Goal: Task Accomplishment & Management: Complete application form

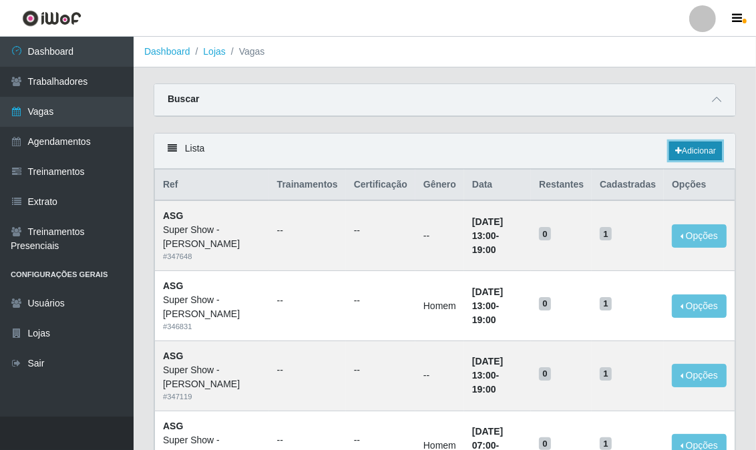
click at [695, 156] on link "Adicionar" at bounding box center [695, 151] width 53 height 19
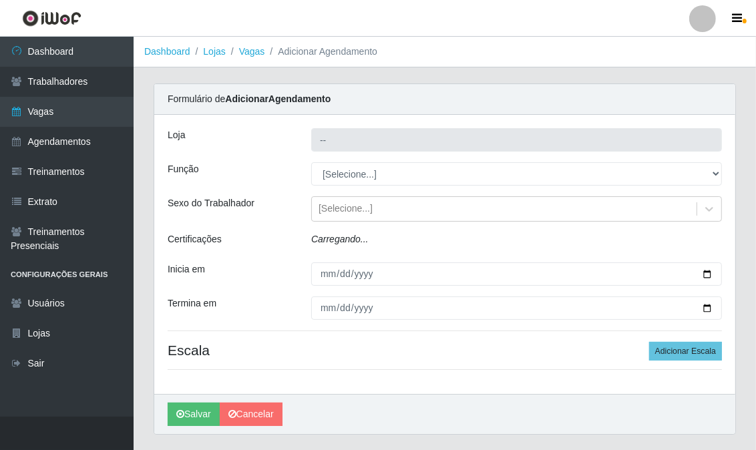
type input "Super Show - [PERSON_NAME]"
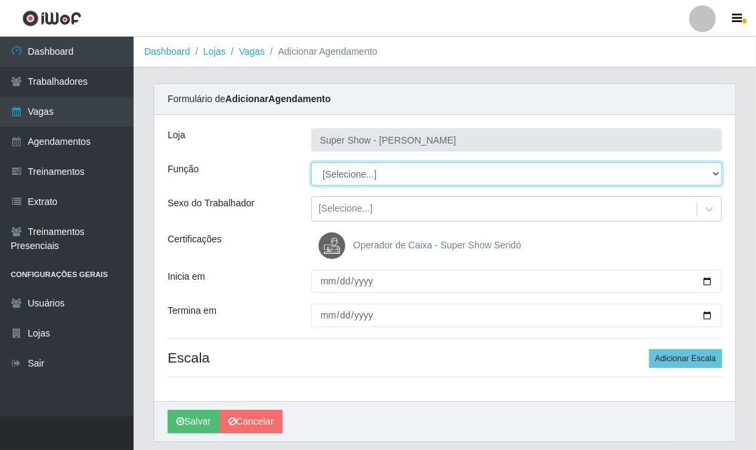
click at [342, 174] on select "[Selecione...] ASG Auxiliar de Estacionamento Balconista Embalador Embalador + …" at bounding box center [516, 173] width 411 height 23
select select "24"
click at [311, 162] on select "[Selecione...] ASG Auxiliar de Estacionamento Balconista Embalador Embalador + …" at bounding box center [516, 173] width 411 height 23
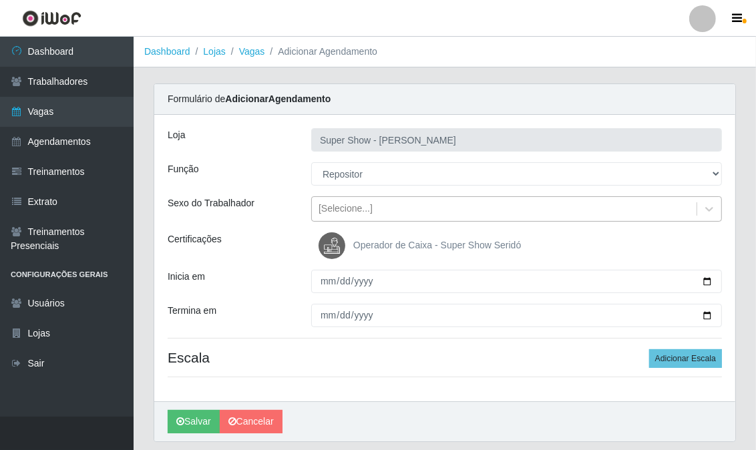
click at [343, 210] on div "[Selecione...]" at bounding box center [346, 209] width 54 height 14
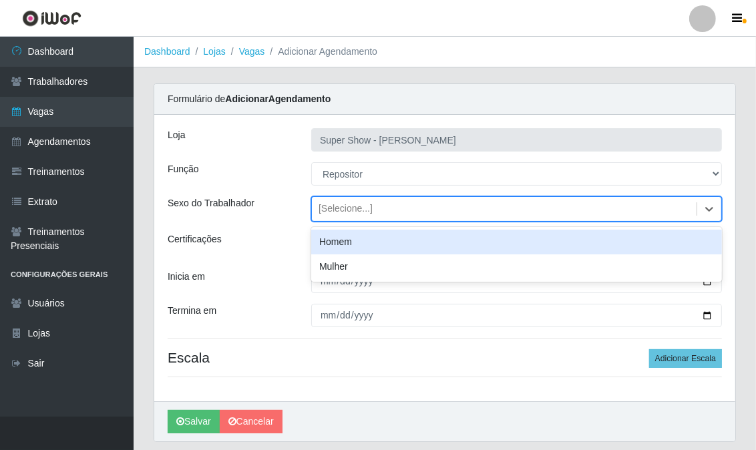
click at [342, 244] on div "Homem" at bounding box center [516, 242] width 411 height 25
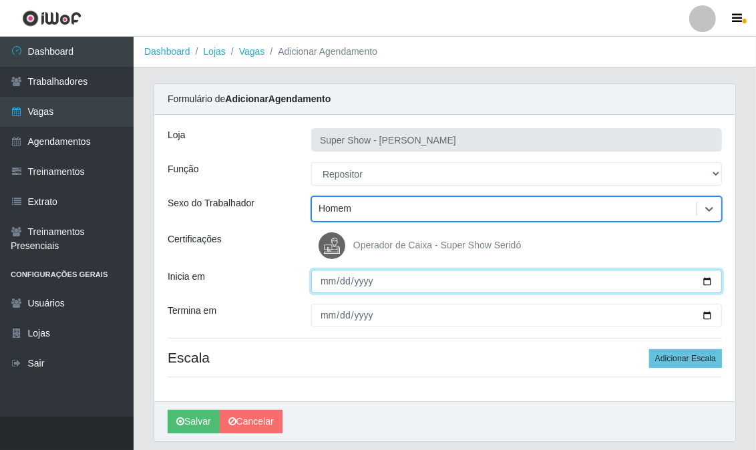
click at [332, 277] on input "Inicia em" at bounding box center [516, 281] width 411 height 23
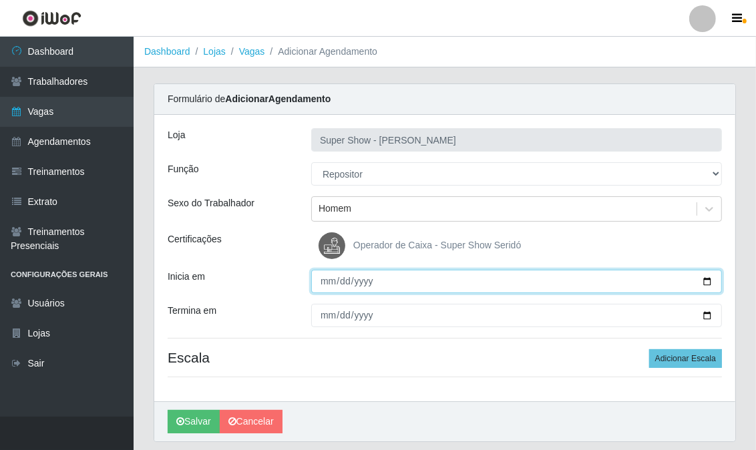
click at [332, 277] on input "Inicia em" at bounding box center [516, 281] width 411 height 23
type input "0025-09-25"
type input "[DATE]"
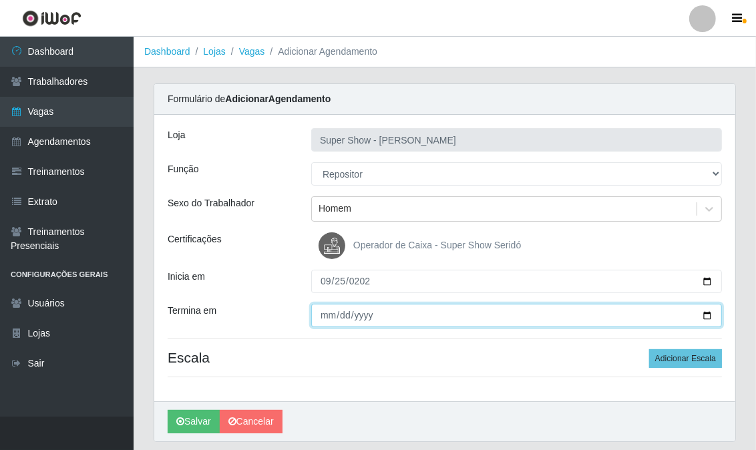
click at [328, 321] on input "Termina em" at bounding box center [516, 315] width 411 height 23
type input "[DATE]"
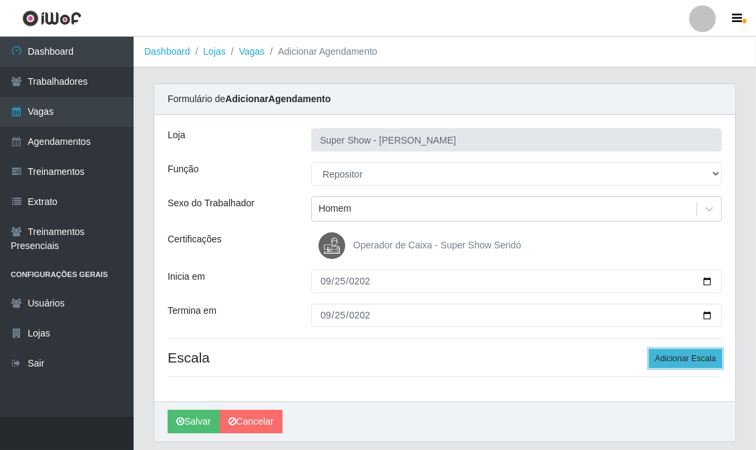
click at [671, 351] on button "Adicionar Escala" at bounding box center [685, 358] width 73 height 19
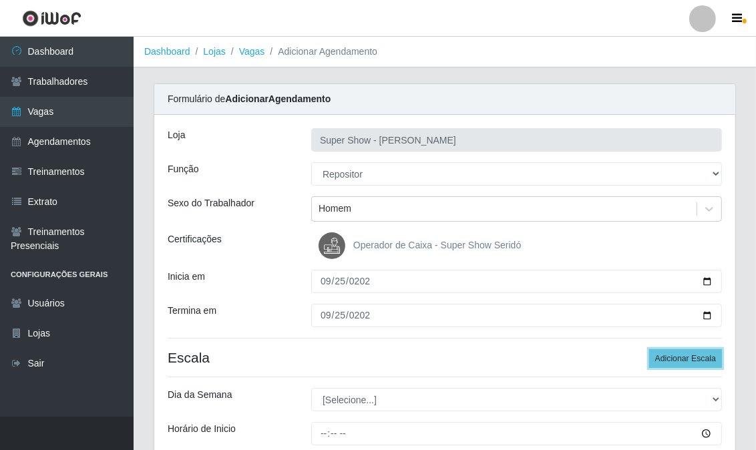
scroll to position [74, 0]
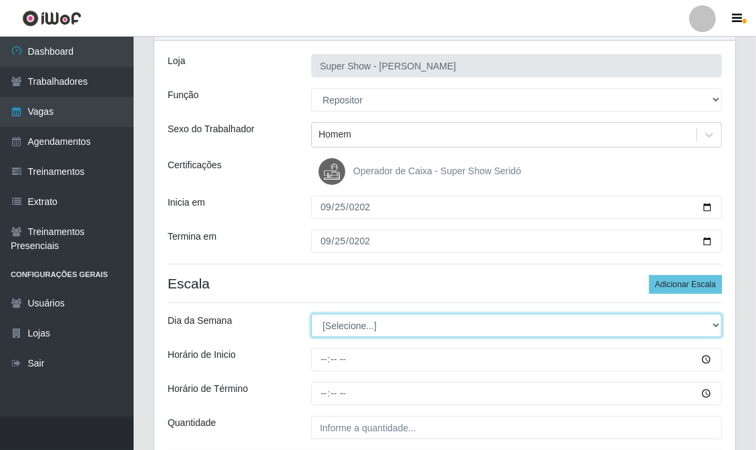
click at [348, 319] on select "[Selecione...] Segunda Terça Quarta Quinta Sexta Sábado Domingo" at bounding box center [516, 325] width 411 height 23
select select "4"
click at [311, 314] on select "[Selecione...] Segunda Terça Quarta Quinta Sexta Sábado Domingo" at bounding box center [516, 325] width 411 height 23
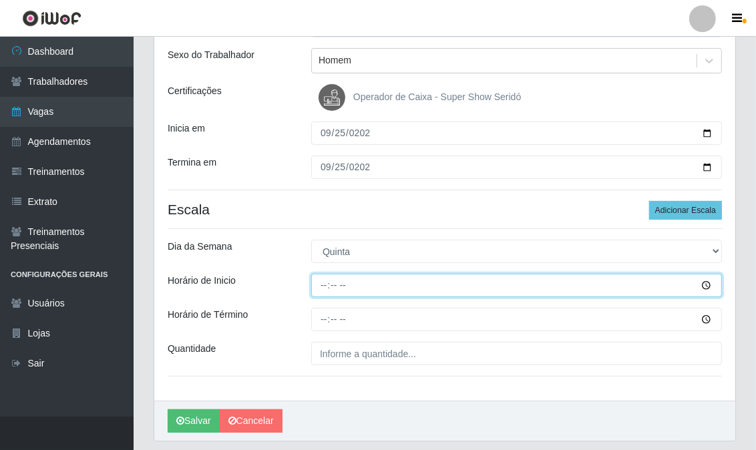
click at [321, 288] on input "Horário de Inicio" at bounding box center [516, 285] width 411 height 23
type input "13:00"
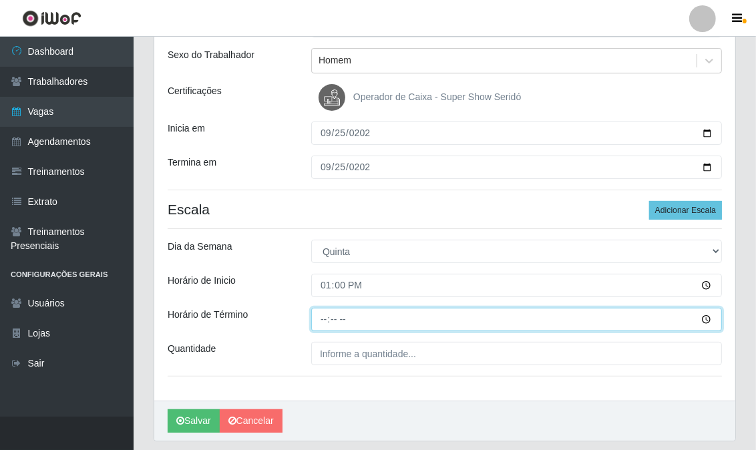
click at [326, 319] on input "Horário de Término" at bounding box center [516, 319] width 411 height 23
type input "19:00"
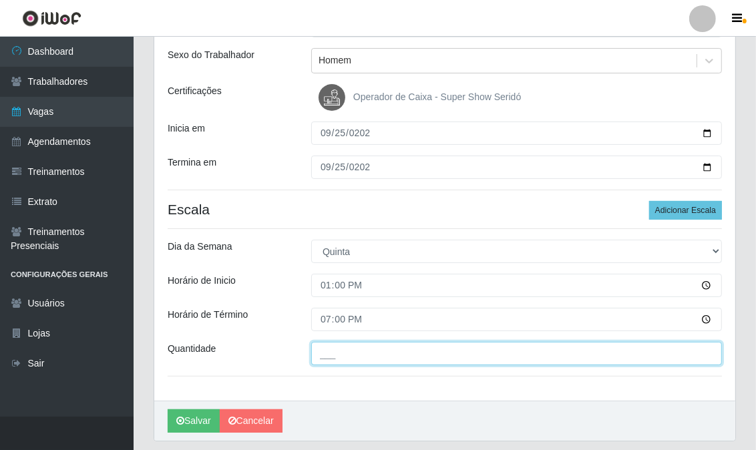
click at [338, 352] on input "___" at bounding box center [516, 353] width 411 height 23
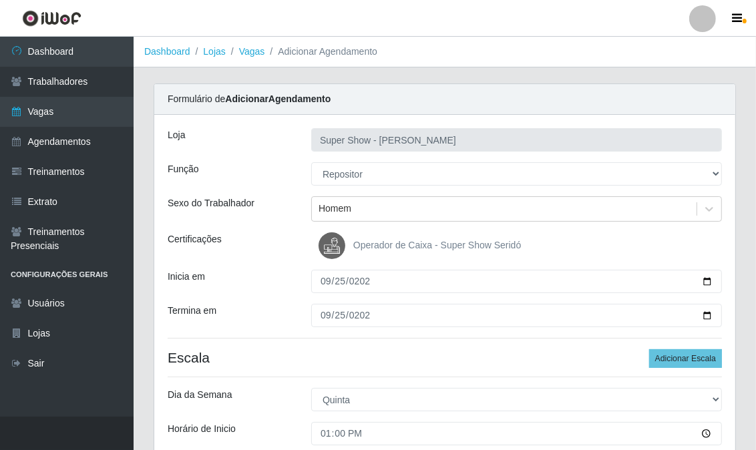
scroll to position [189, 0]
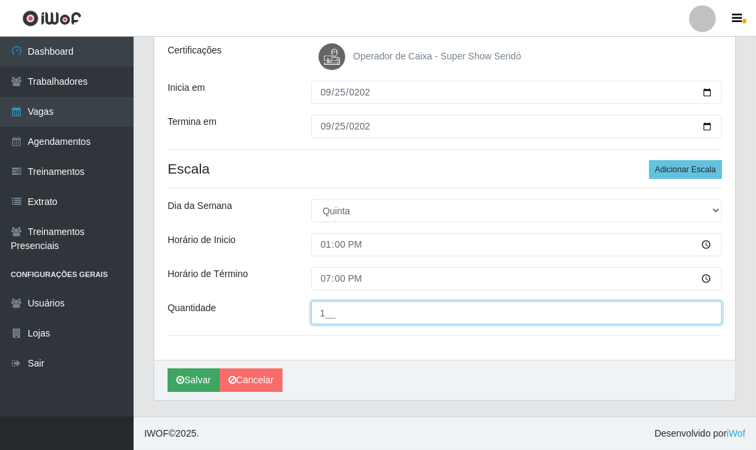
type input "1__"
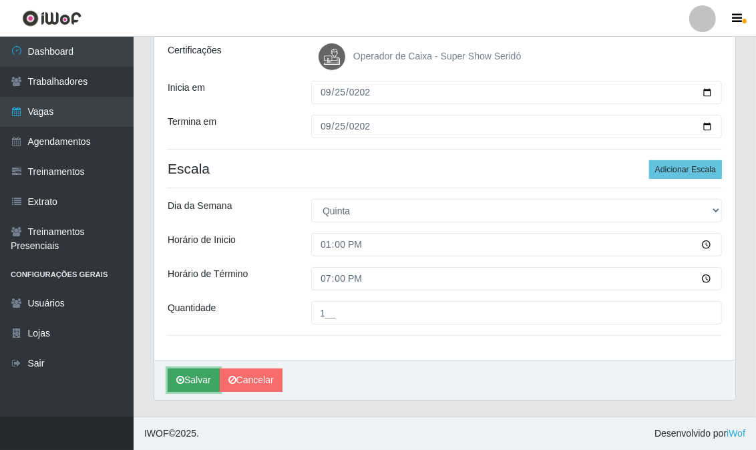
click at [190, 377] on button "Salvar" at bounding box center [194, 380] width 52 height 23
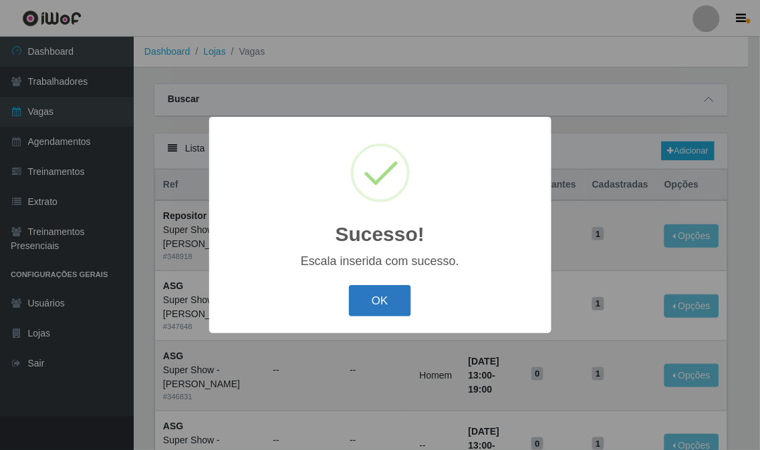
click at [375, 298] on button "OK" at bounding box center [380, 300] width 62 height 31
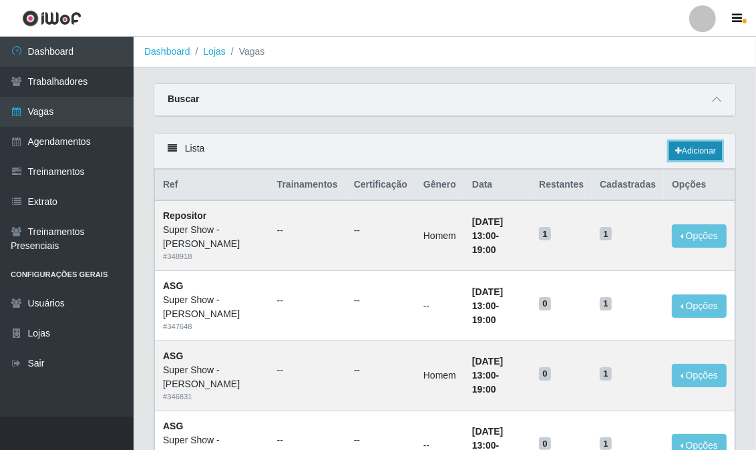
click at [677, 144] on link "Adicionar" at bounding box center [695, 151] width 53 height 19
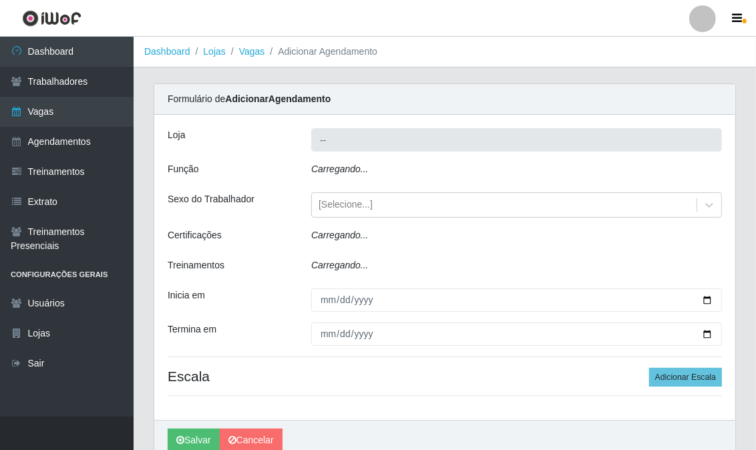
type input "Super Show - [PERSON_NAME]"
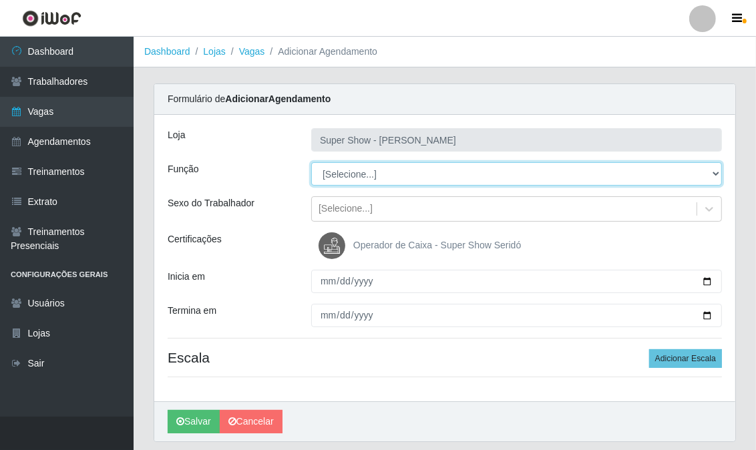
click at [347, 172] on select "[Selecione...] ASG Auxiliar de Estacionamento Balconista Embalador Embalador + …" at bounding box center [516, 173] width 411 height 23
select select "16"
click at [311, 162] on select "[Selecione...] ASG Auxiliar de Estacionamento Balconista Embalador Embalador + …" at bounding box center [516, 173] width 411 height 23
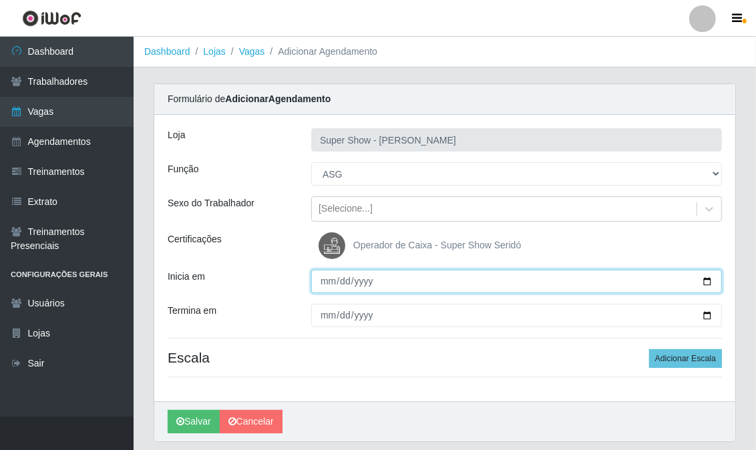
click at [329, 277] on input "Inicia em" at bounding box center [516, 281] width 411 height 23
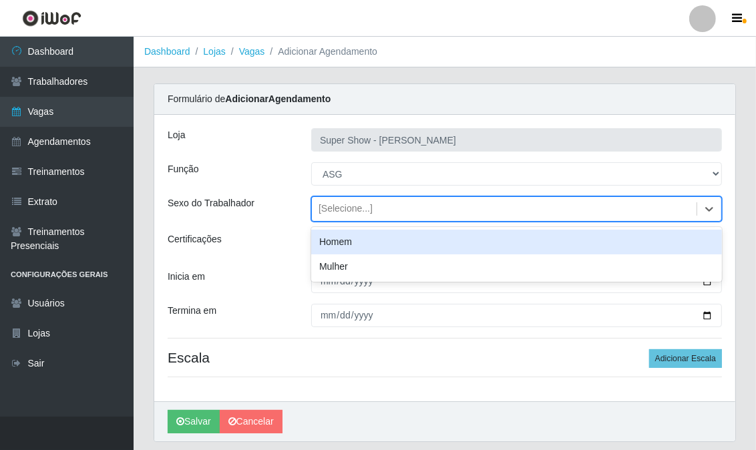
click at [348, 201] on div "[Selecione...]" at bounding box center [504, 209] width 385 height 22
click at [345, 244] on div "Homem" at bounding box center [516, 242] width 411 height 25
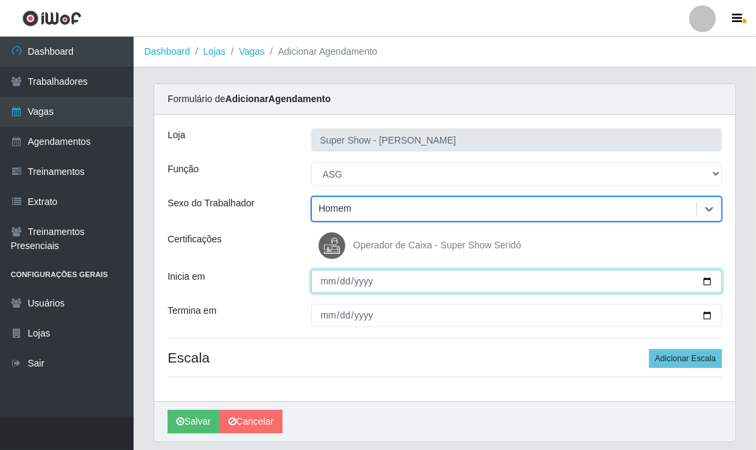
click at [325, 286] on input "Inicia em" at bounding box center [516, 281] width 411 height 23
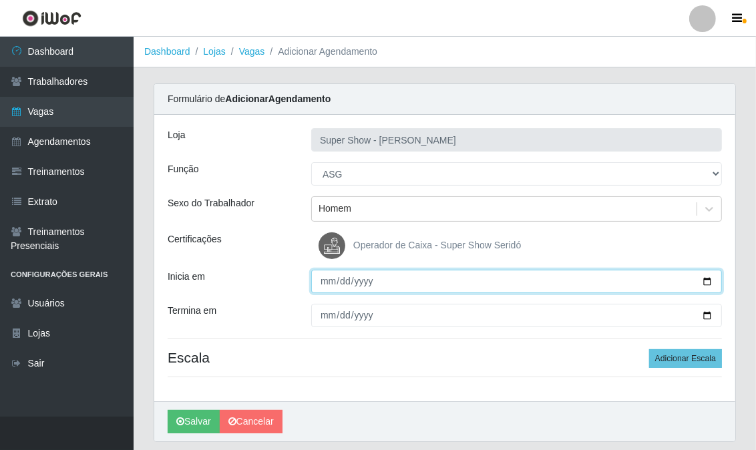
click at [325, 286] on input "Inicia em" at bounding box center [516, 281] width 411 height 23
type input "[DATE]"
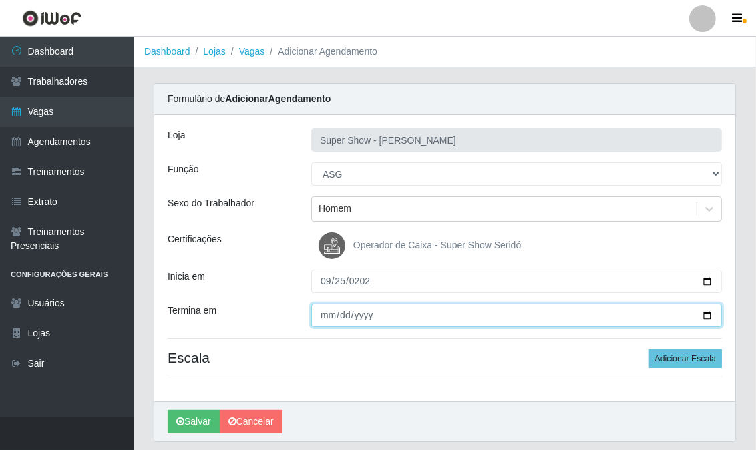
click at [324, 314] on input "Termina em" at bounding box center [516, 315] width 411 height 23
type input "[DATE]"
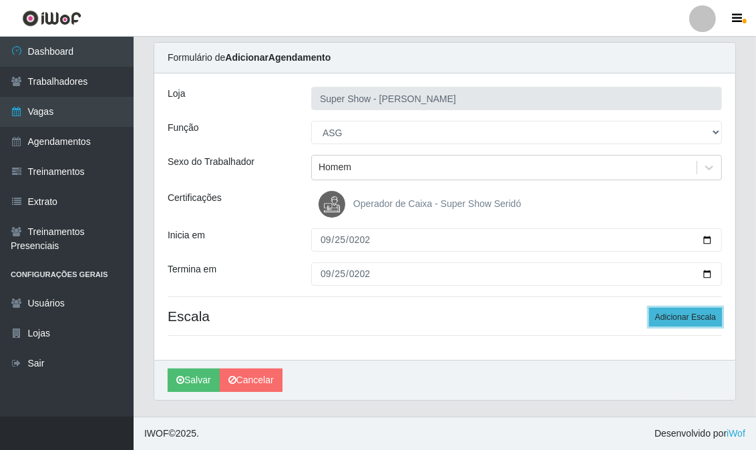
click at [695, 309] on button "Adicionar Escala" at bounding box center [685, 317] width 73 height 19
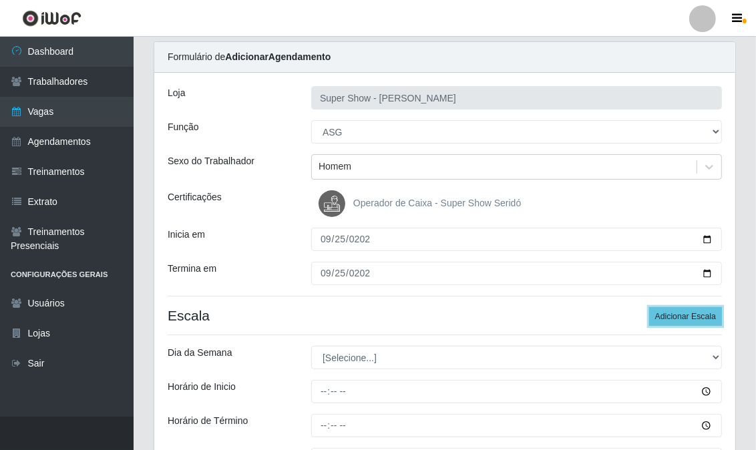
scroll to position [116, 0]
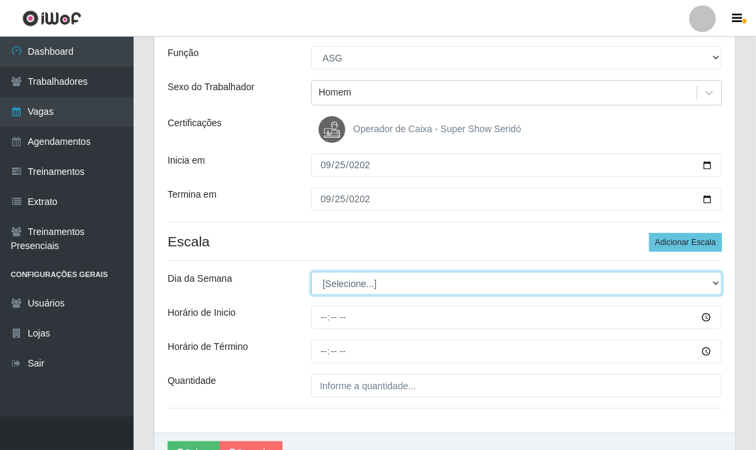
click at [367, 274] on select "[Selecione...] Segunda Terça Quarta Quinta Sexta Sábado Domingo" at bounding box center [516, 283] width 411 height 23
select select "4"
click at [311, 272] on select "[Selecione...] Segunda Terça Quarta Quinta Sexta Sábado Domingo" at bounding box center [516, 283] width 411 height 23
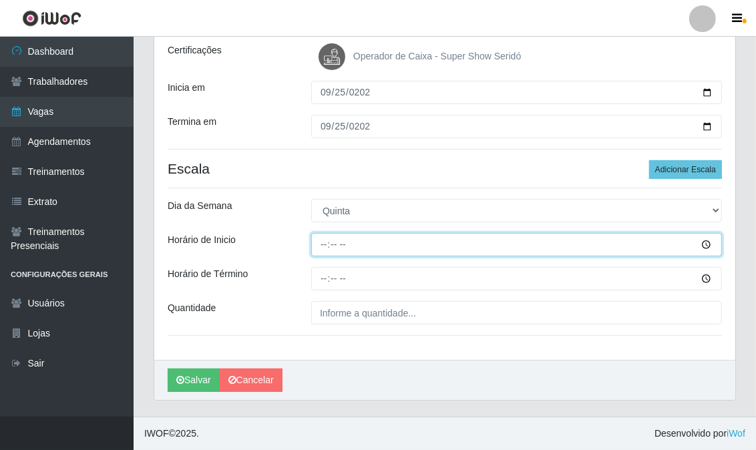
click at [325, 241] on input "Horário de Inicio" at bounding box center [516, 244] width 411 height 23
type input "13:00"
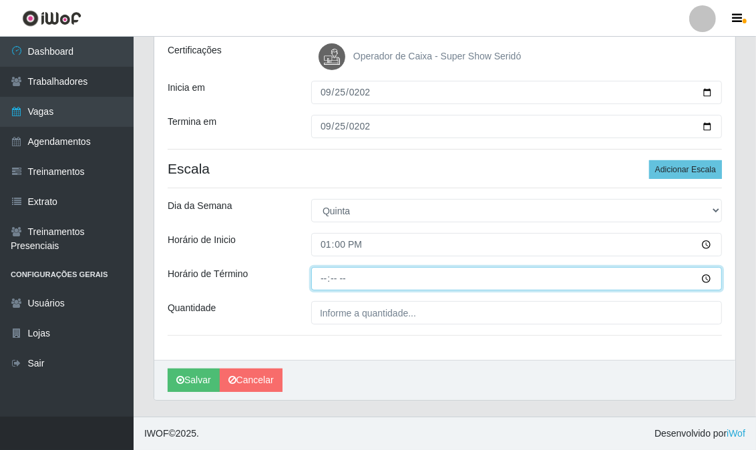
click at [328, 279] on input "Horário de Término" at bounding box center [516, 278] width 411 height 23
type input "19:00"
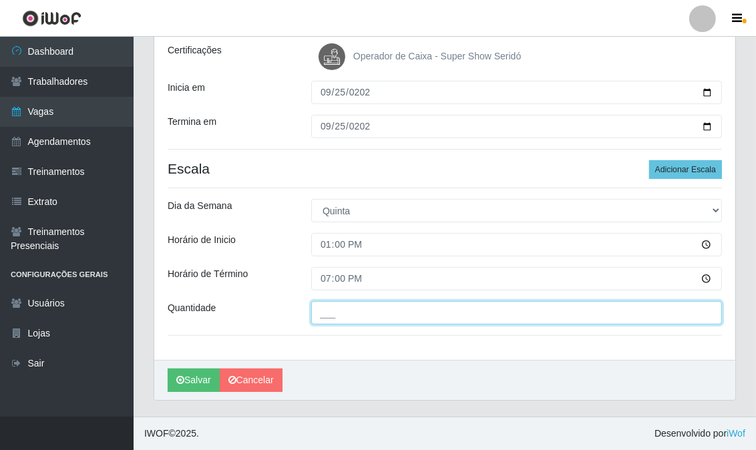
click at [365, 316] on input "___" at bounding box center [516, 312] width 411 height 23
type input "1__"
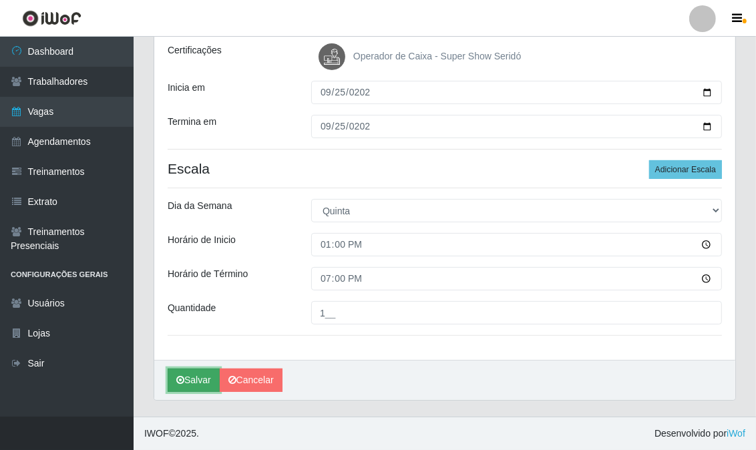
click at [212, 373] on button "Salvar" at bounding box center [194, 380] width 52 height 23
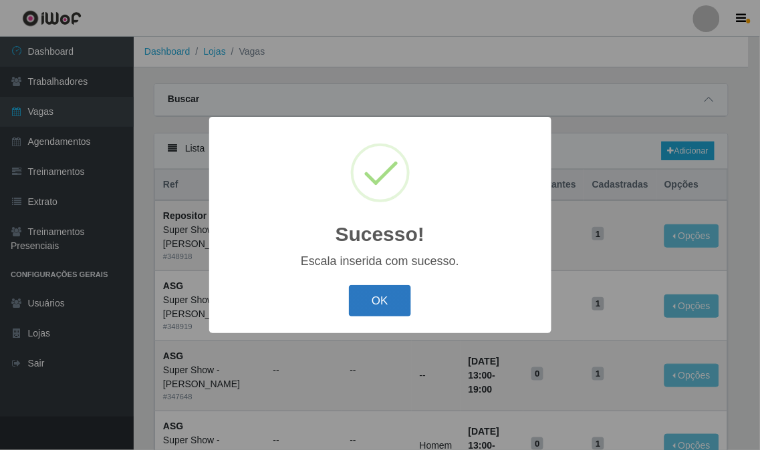
click at [376, 291] on button "OK" at bounding box center [380, 300] width 62 height 31
